Goal: Task Accomplishment & Management: Use online tool/utility

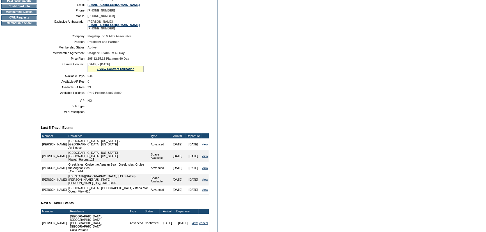
scroll to position [51, 0]
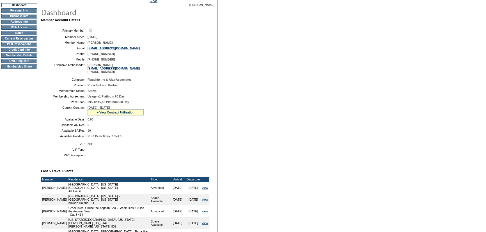
drag, startPoint x: 33, startPoint y: 120, endPoint x: 33, endPoint y: 113, distance: 7.6
click at [33, 120] on td "Dashboard Personal Info Business Info Address Info Web Access Notes Current Res…" at bounding box center [19, 149] width 38 height 293
click at [16, 63] on td "CWL Requests" at bounding box center [19, 61] width 36 height 4
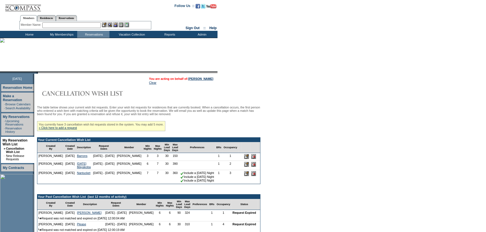
click at [259, 78] on td "You are acting on behalf of: [PERSON_NAME] Clear" at bounding box center [148, 80] width 225 height 11
click at [201, 80] on link "[PERSON_NAME]" at bounding box center [200, 78] width 25 height 3
